Goal: Find specific page/section: Find specific page/section

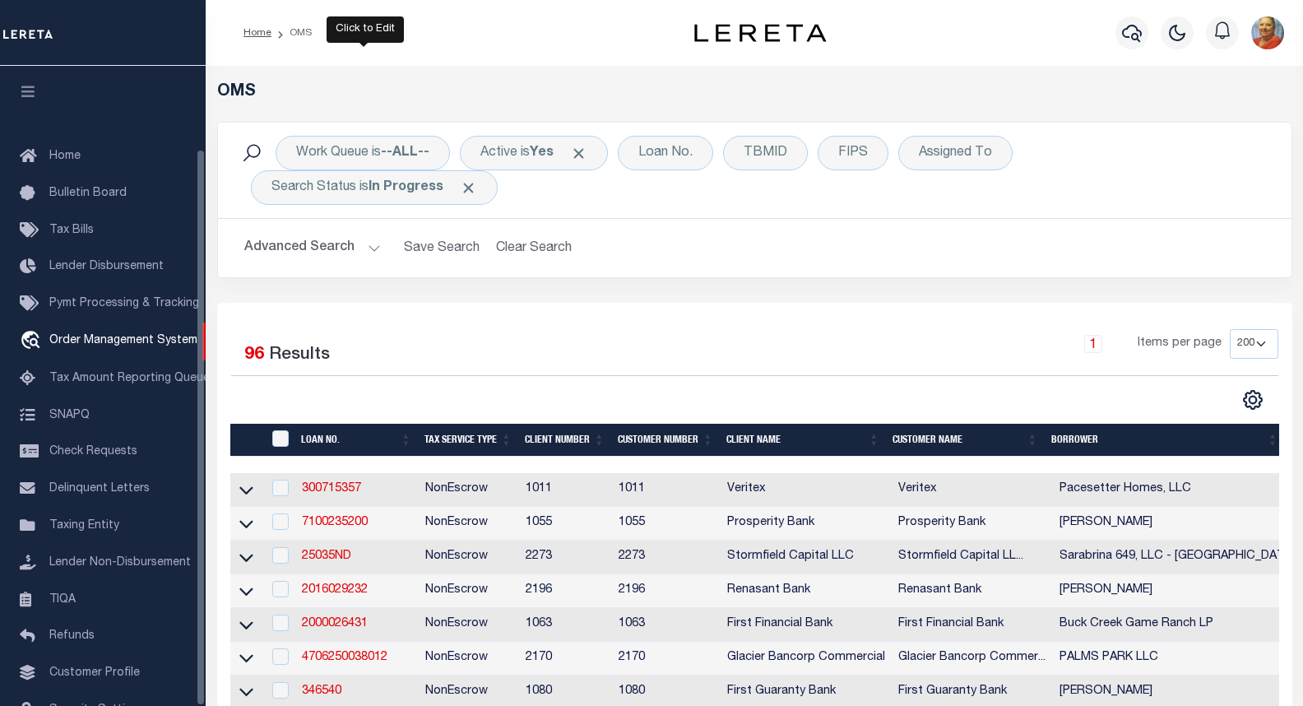
select select "200"
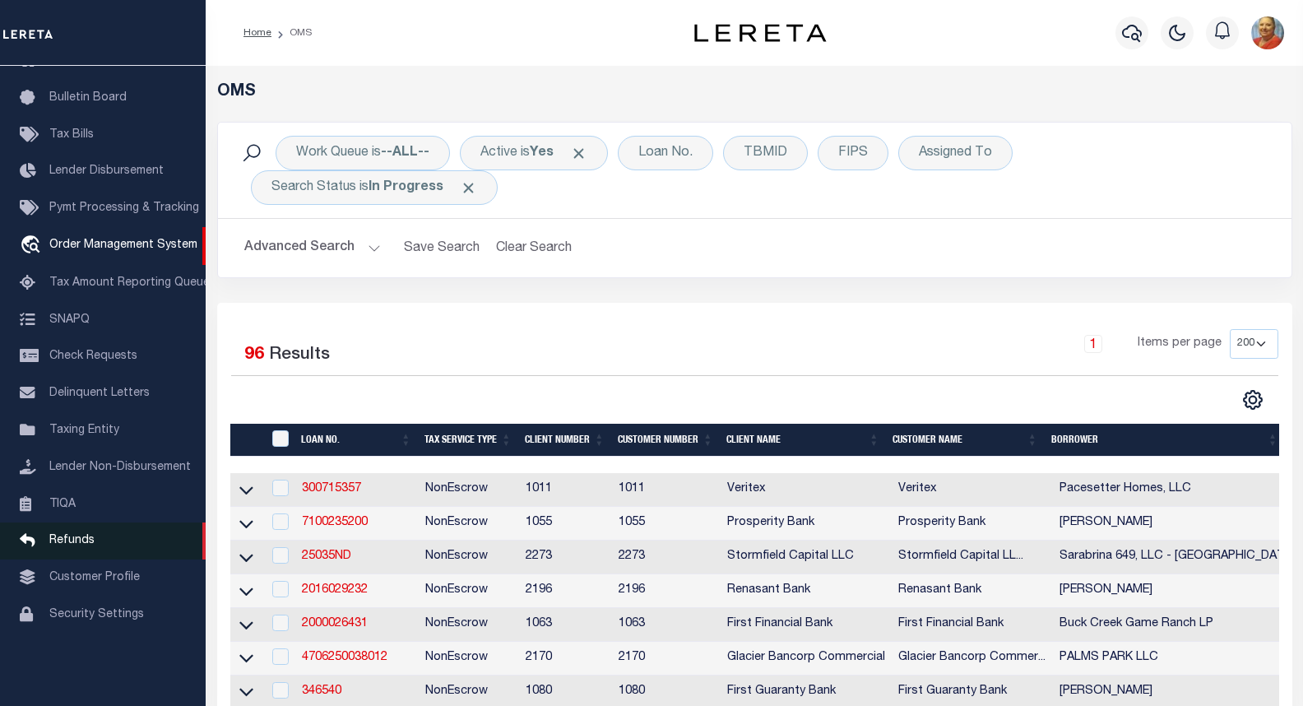
click at [69, 546] on span "Refunds" at bounding box center [71, 541] width 45 height 12
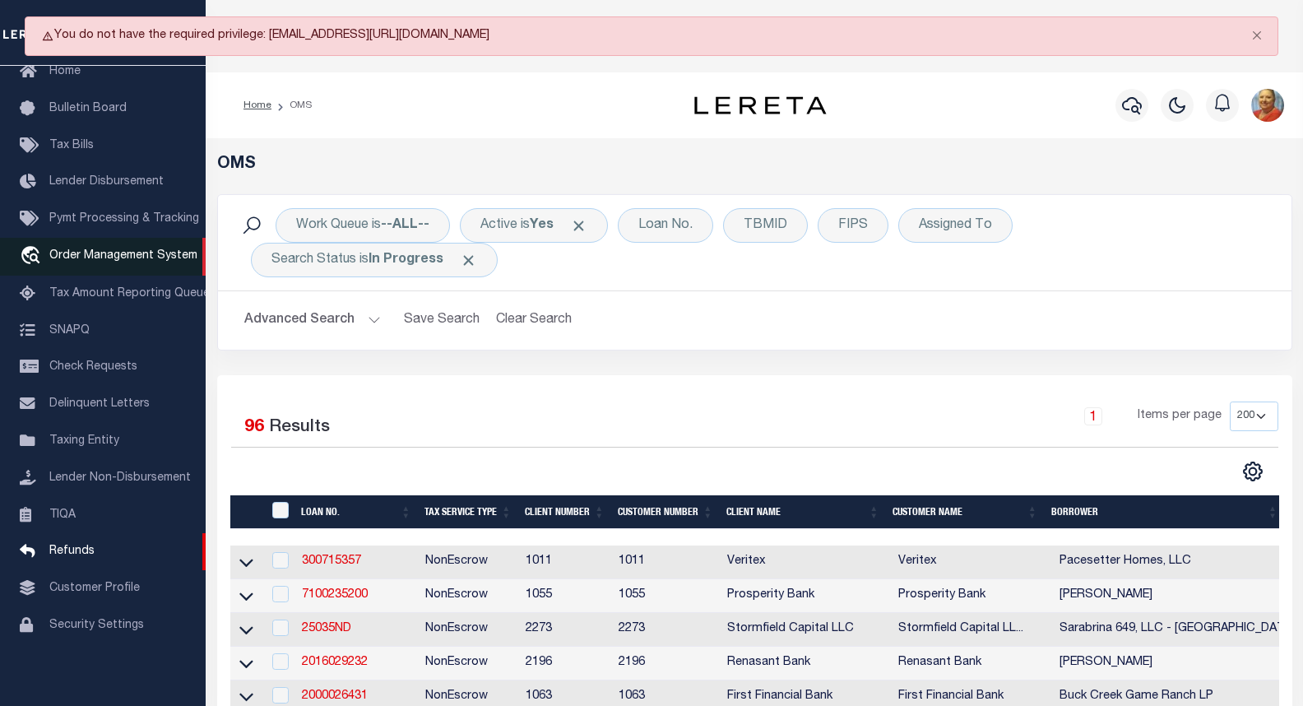
click at [103, 250] on span "Order Management System" at bounding box center [123, 256] width 148 height 12
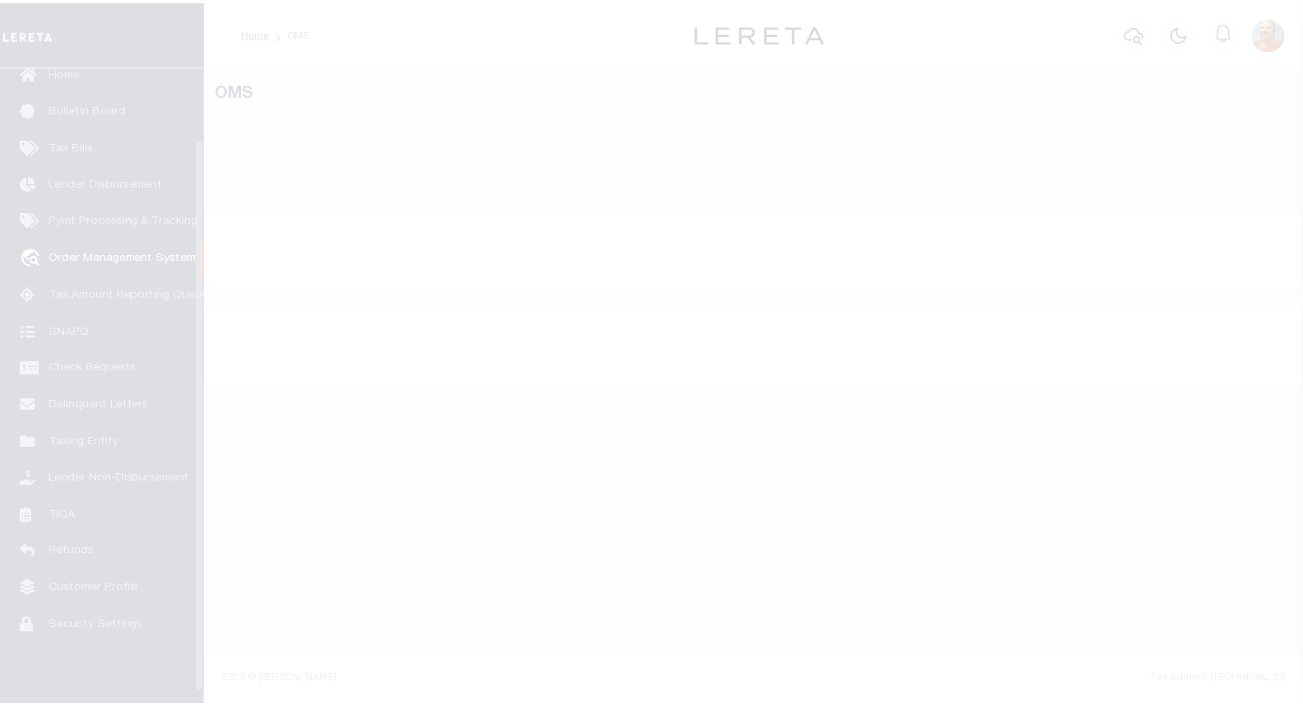
scroll to position [95, 0]
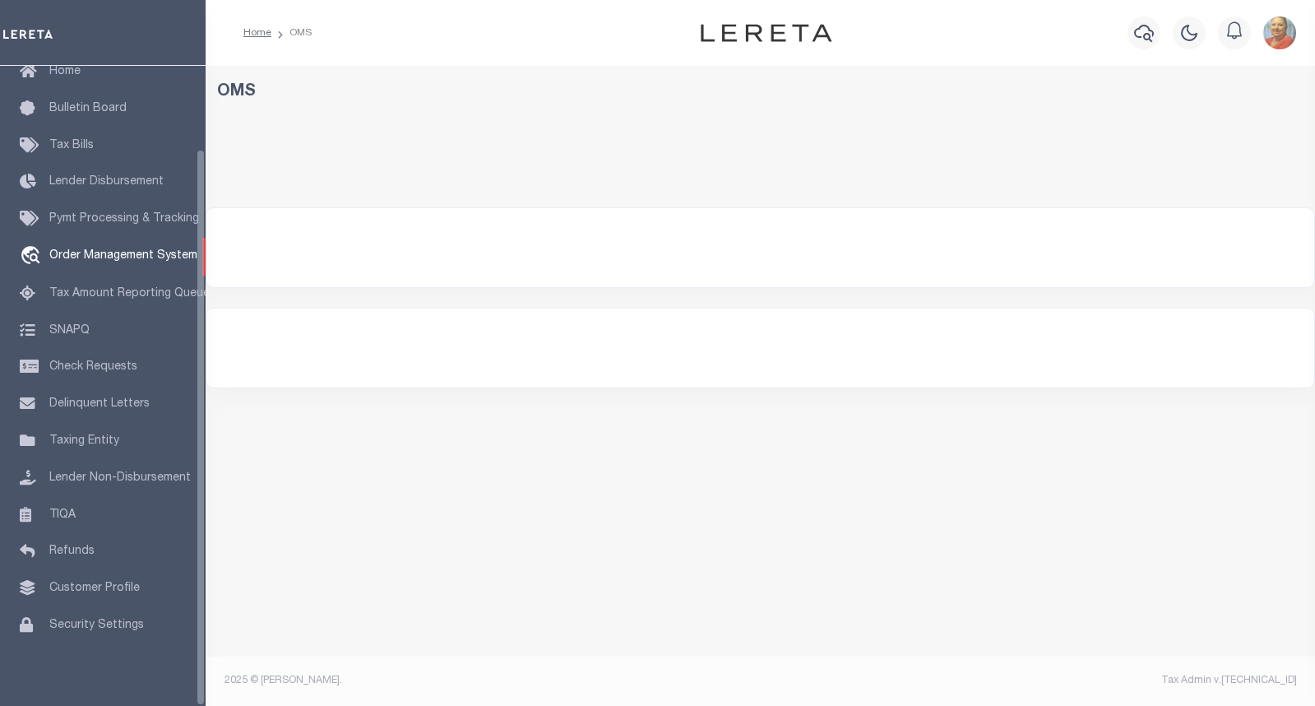
select select "200"
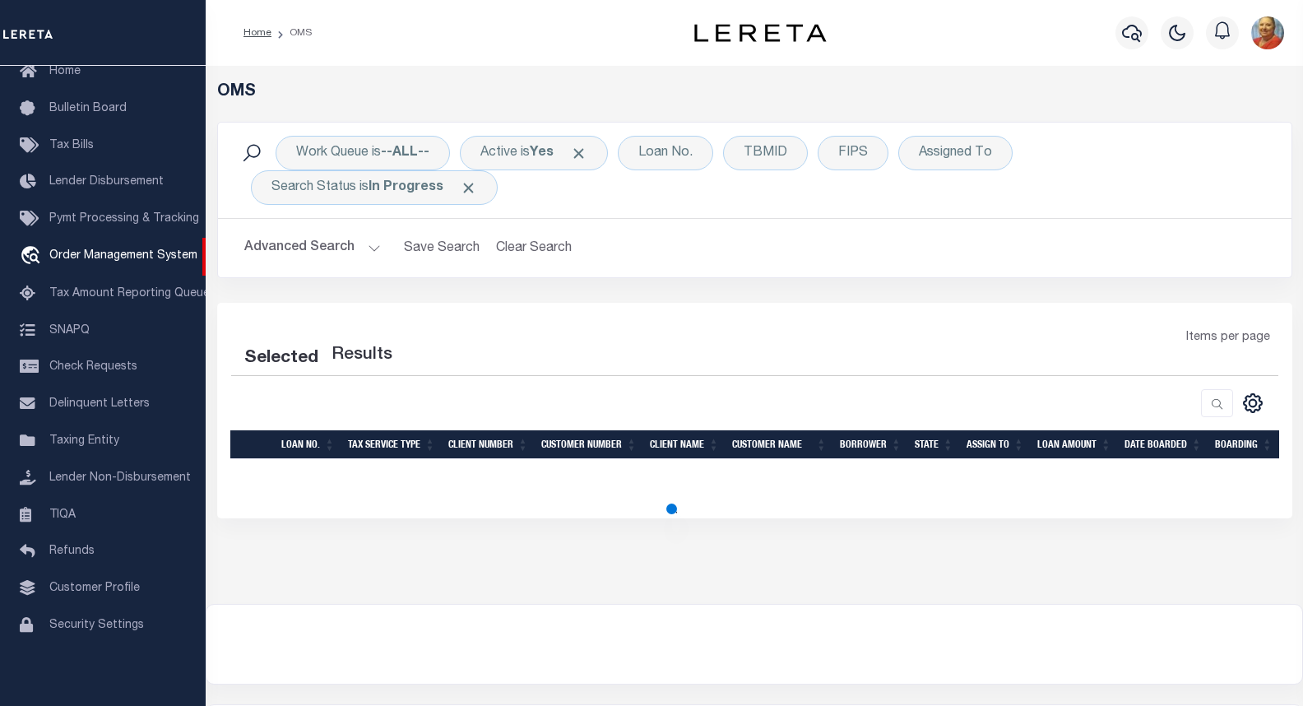
select select "200"
